Goal: Information Seeking & Learning: Learn about a topic

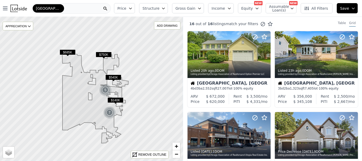
click at [259, 9] on icon "button" at bounding box center [257, 8] width 4 height 4
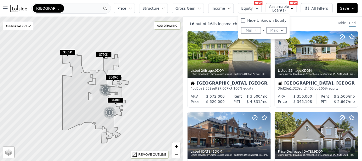
click at [261, 30] on button "Min" at bounding box center [251, 30] width 20 height 6
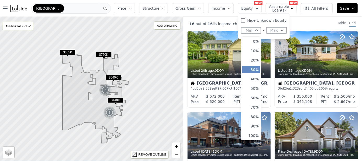
click at [257, 72] on button "30%" at bounding box center [251, 69] width 18 height 7
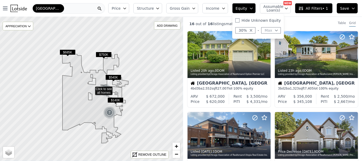
click at [269, 9] on span "Assumable Loan(s)" at bounding box center [271, 8] width 17 height 7
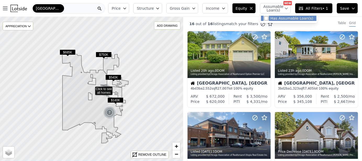
click at [268, 18] on input "Has Assumable Loan(s)" at bounding box center [266, 18] width 4 height 4
checkbox input "true"
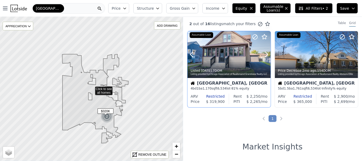
click at [237, 59] on div at bounding box center [228, 54] width 83 height 47
click at [303, 10] on icon at bounding box center [300, 8] width 5 height 5
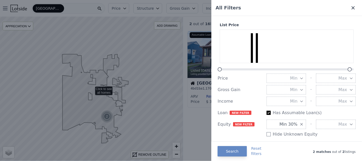
click at [350, 9] on icon at bounding box center [352, 7] width 5 height 5
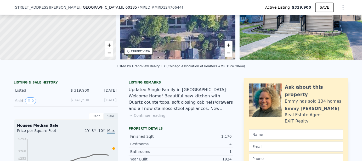
scroll to position [76, 0]
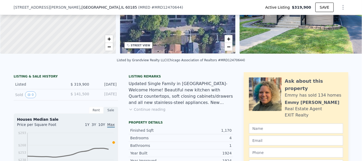
click at [135, 112] on button "Continue reading" at bounding box center [147, 109] width 37 height 5
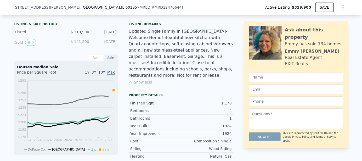
scroll to position [0, 0]
